Goal: Task Accomplishment & Management: Use online tool/utility

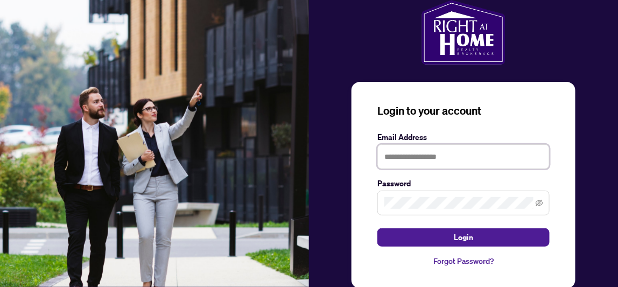
click at [382, 155] on input "text" at bounding box center [463, 156] width 172 height 25
type input "**********"
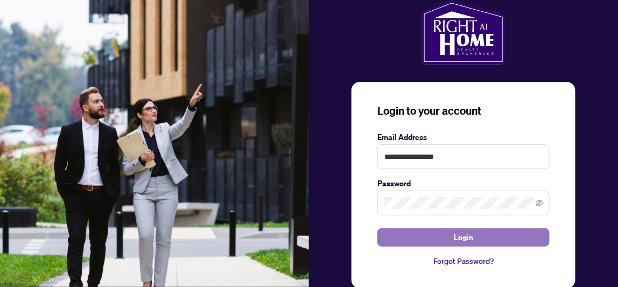
click at [456, 240] on span "Login" at bounding box center [463, 237] width 19 height 17
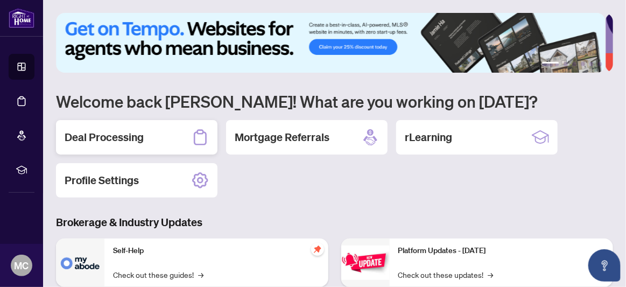
click at [119, 134] on h2 "Deal Processing" at bounding box center [104, 137] width 79 height 15
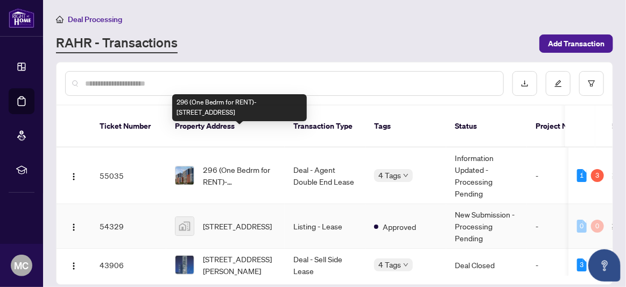
scroll to position [54, 0]
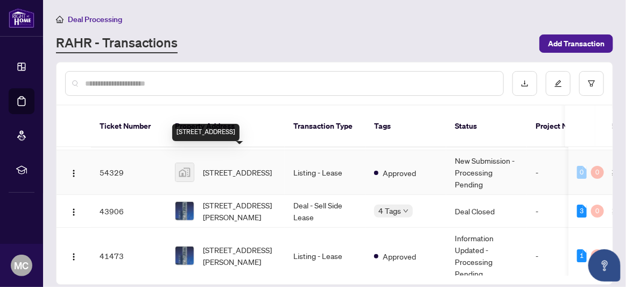
click at [238, 166] on span "[STREET_ADDRESS]" at bounding box center [237, 172] width 69 height 12
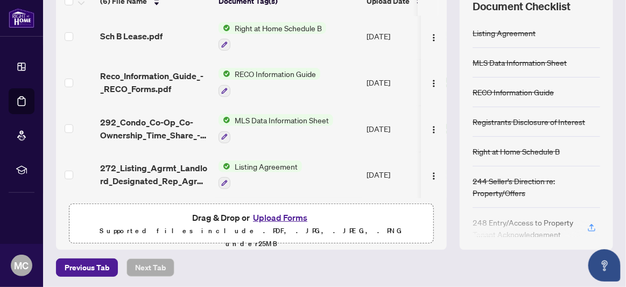
scroll to position [162, 0]
click at [287, 214] on button "Upload Forms" at bounding box center [280, 217] width 61 height 14
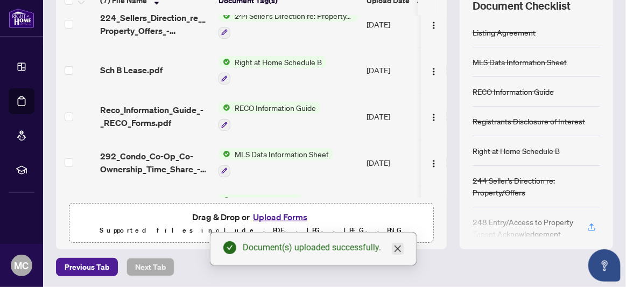
click at [398, 251] on icon "close" at bounding box center [397, 248] width 9 height 9
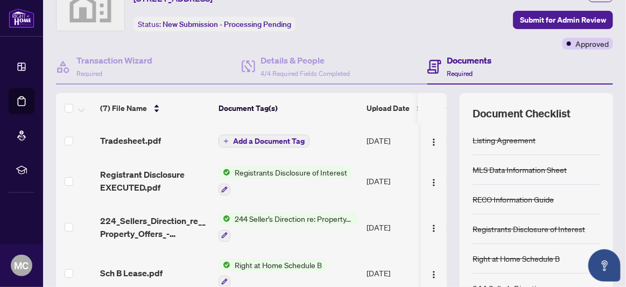
scroll to position [0, 0]
